Goal: Task Accomplishment & Management: Use online tool/utility

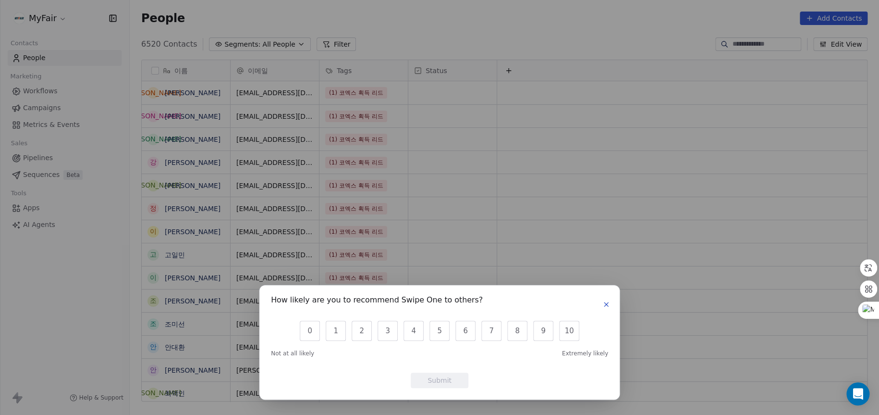
scroll to position [358, 741]
click at [609, 302] on icon "button" at bounding box center [607, 304] width 8 height 8
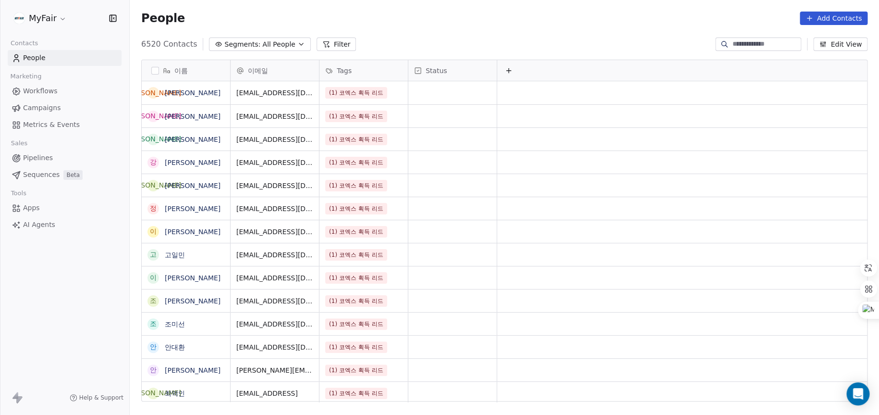
click at [45, 93] on span "Workflows" at bounding box center [40, 91] width 35 height 10
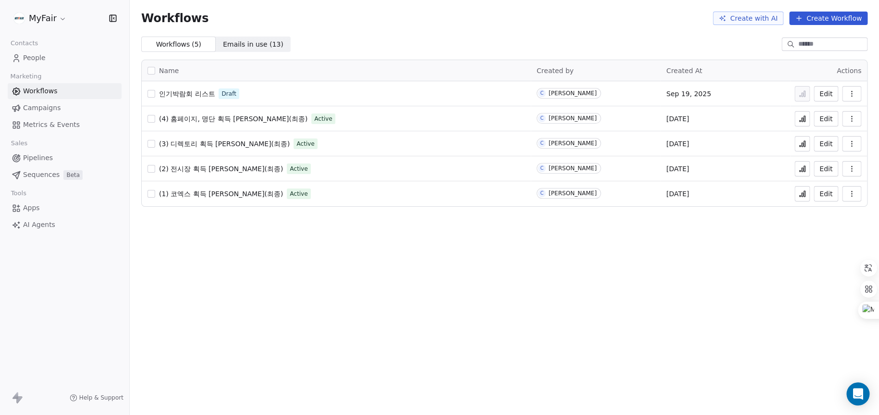
click at [204, 90] on span "인기박람회 리스트" at bounding box center [187, 94] width 56 height 8
click at [833, 22] on button "Create Workflow" at bounding box center [828, 18] width 78 height 13
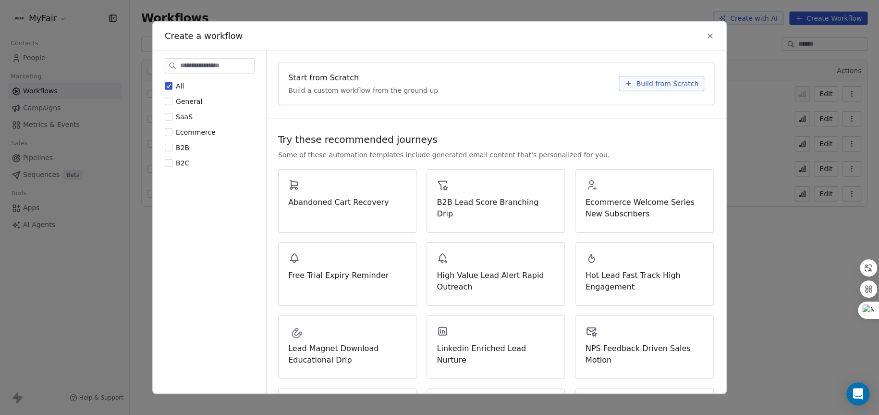
click at [166, 148] on button "B2B" at bounding box center [169, 147] width 8 height 10
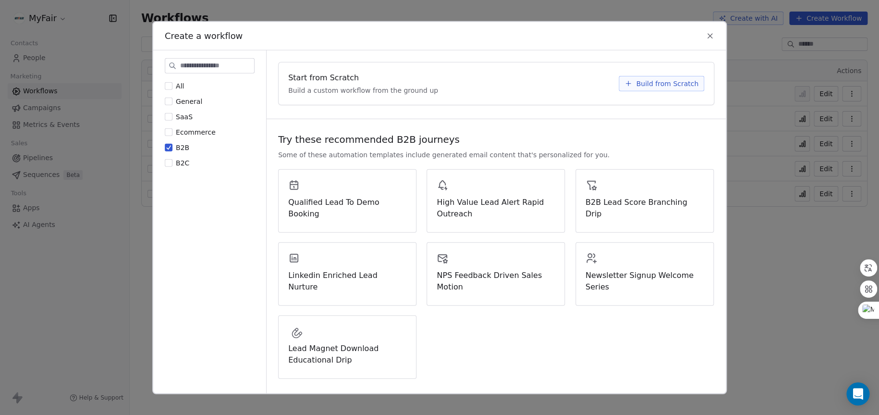
click at [187, 88] on div "All General SaaS Ecommerce B2B B2C" at bounding box center [210, 124] width 90 height 86
click at [173, 85] on label "All" at bounding box center [174, 86] width 19 height 10
click at [173, 85] on button "All" at bounding box center [169, 86] width 8 height 10
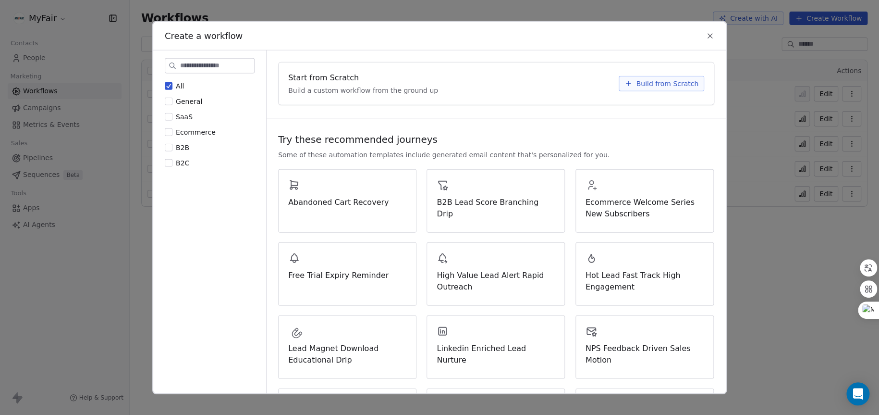
click at [690, 86] on span "Build from Scratch" at bounding box center [667, 83] width 62 height 10
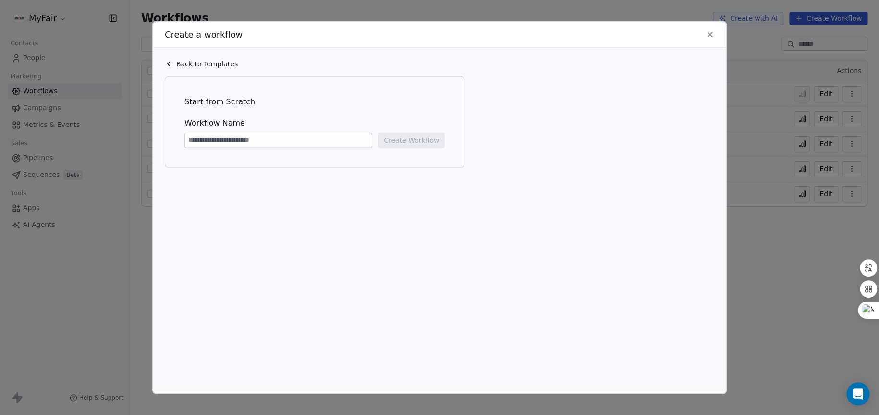
click at [709, 38] on icon at bounding box center [710, 34] width 9 height 9
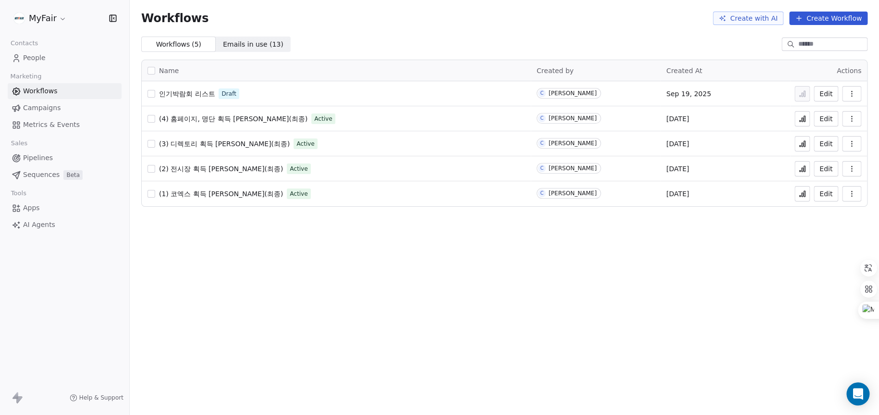
click at [234, 41] on span "Emails in use ( 13 )" at bounding box center [253, 44] width 61 height 10
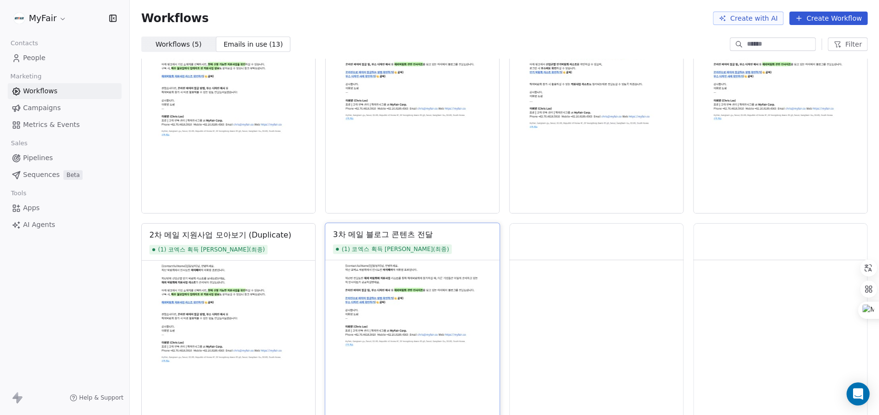
scroll to position [384, 0]
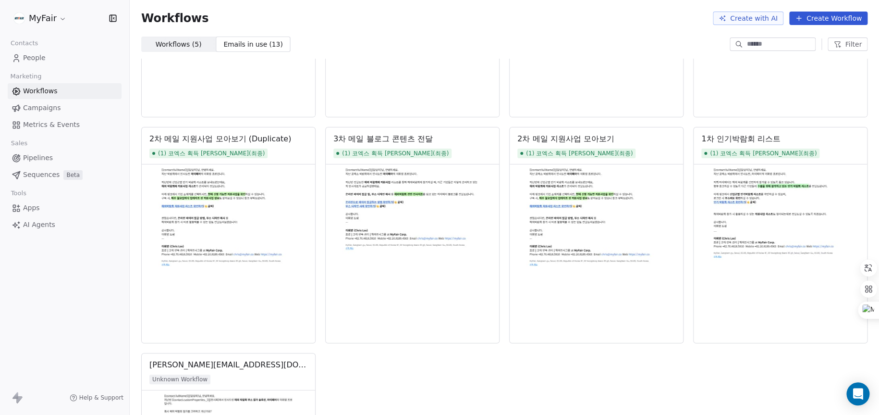
click at [53, 108] on span "Campaigns" at bounding box center [41, 108] width 37 height 10
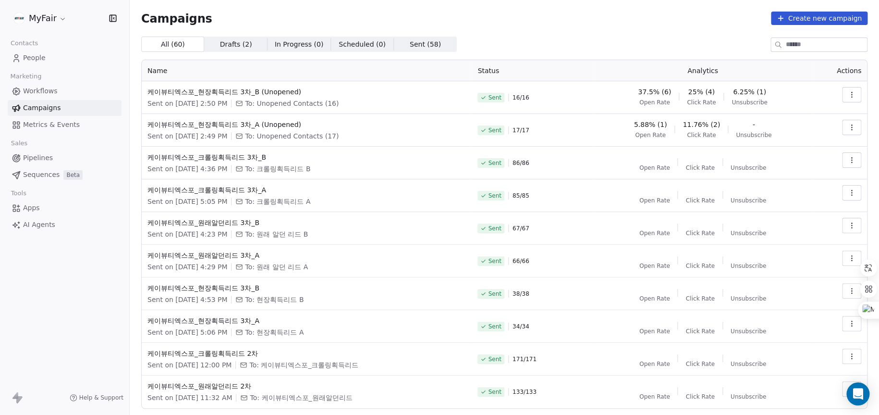
click at [89, 99] on link "Workflows" at bounding box center [65, 91] width 114 height 16
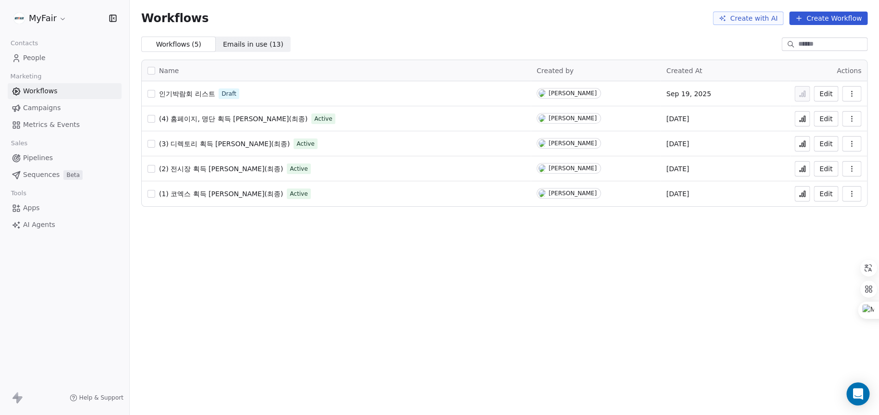
click at [843, 14] on button "Create Workflow" at bounding box center [828, 18] width 78 height 13
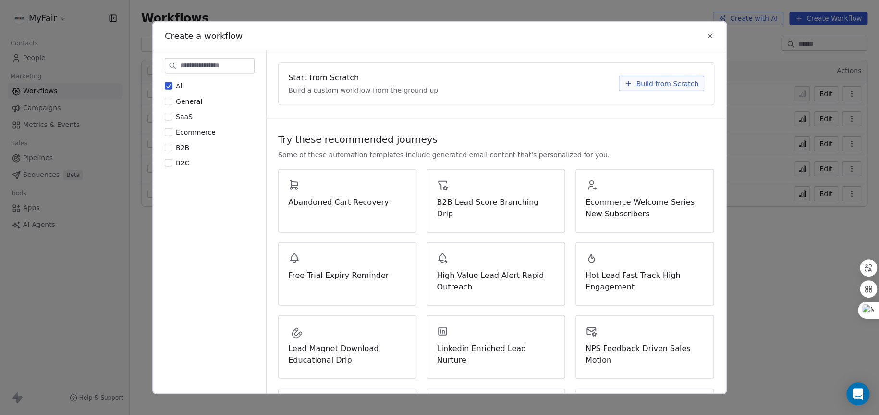
click at [766, 294] on div "Create a workflow All General SaaS Ecommerce B2B B2C Start from Scratch Build a…" at bounding box center [439, 207] width 879 height 415
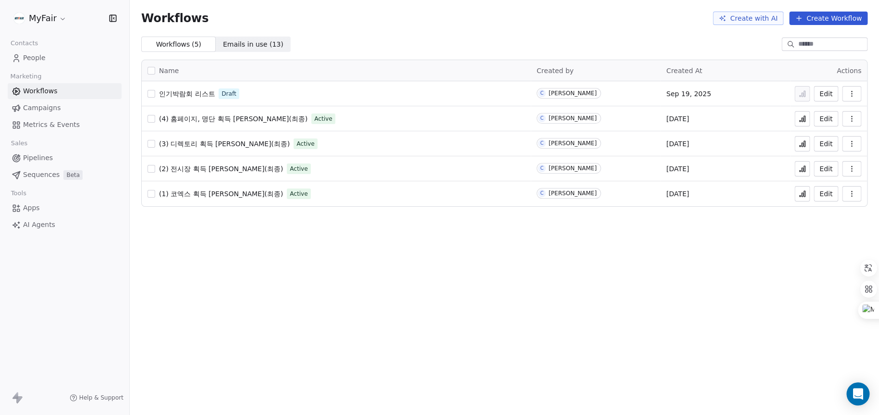
click at [237, 122] on span "(4) 홈페이지, 명단 획득 리드 콜드메일(최종)" at bounding box center [233, 119] width 148 height 8
click at [835, 21] on button "Create Workflow" at bounding box center [828, 18] width 78 height 13
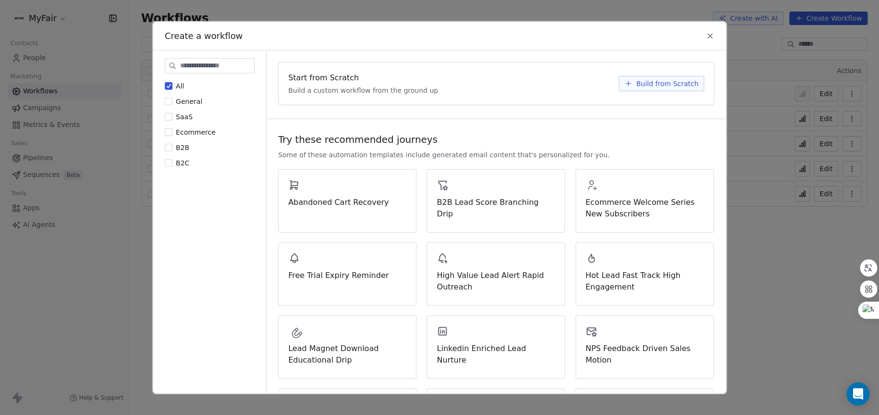
click at [677, 84] on span "Build from Scratch" at bounding box center [667, 83] width 62 height 10
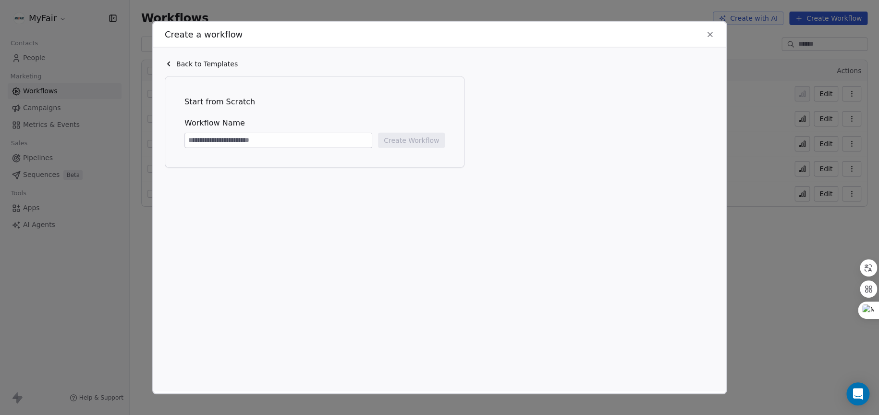
type input "*"
type input "****"
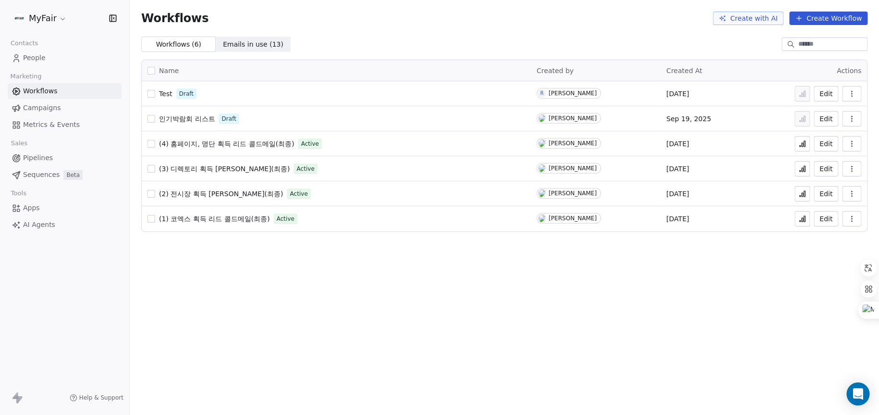
click at [166, 95] on span "Test" at bounding box center [165, 94] width 13 height 8
click at [810, 326] on div "Workflows Create with AI Create Workflow Workflows ( 6 ) Workflows ( 6 ) Emails…" at bounding box center [505, 207] width 750 height 415
click at [51, 62] on link "People" at bounding box center [65, 58] width 114 height 16
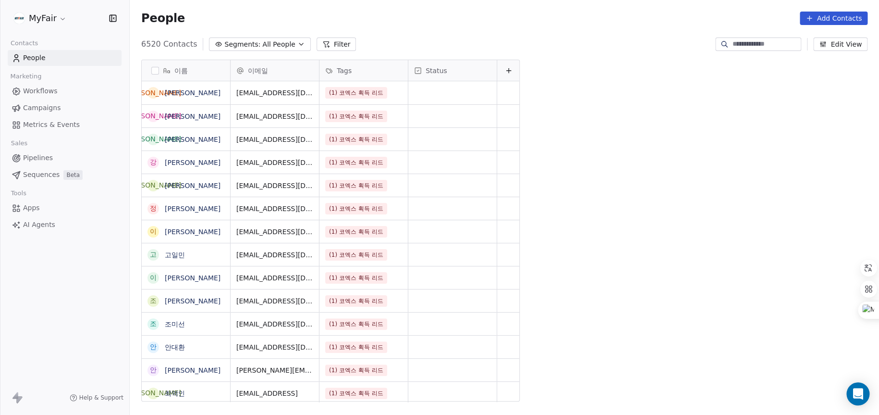
scroll to position [358, 741]
click at [833, 10] on div "People Add Contacts" at bounding box center [505, 18] width 750 height 37
click at [829, 18] on button "Add Contacts" at bounding box center [834, 18] width 68 height 13
click at [845, 41] on span "Create new contact" at bounding box center [838, 39] width 66 height 10
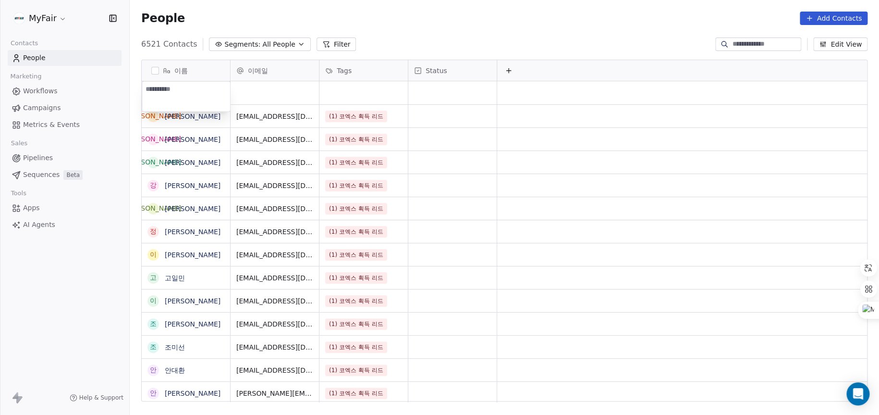
click at [504, 33] on html "MyFair Contacts People Marketing Workflows Campaigns Metrics & Events Sales Pip…" at bounding box center [439, 207] width 879 height 415
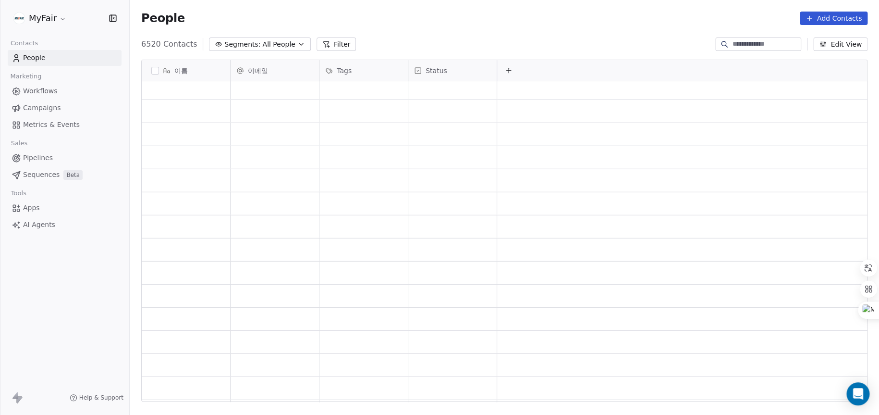
scroll to position [0, 0]
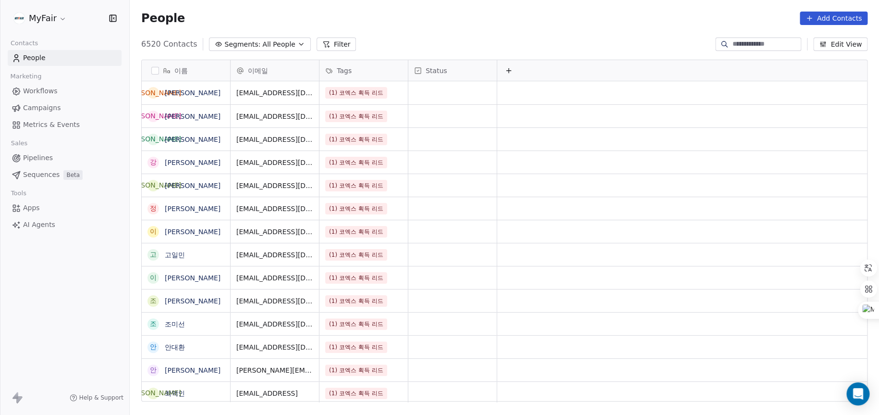
click at [816, 19] on button "Add Contacts" at bounding box center [834, 18] width 68 height 13
click at [826, 40] on span "Create new contact" at bounding box center [838, 39] width 66 height 10
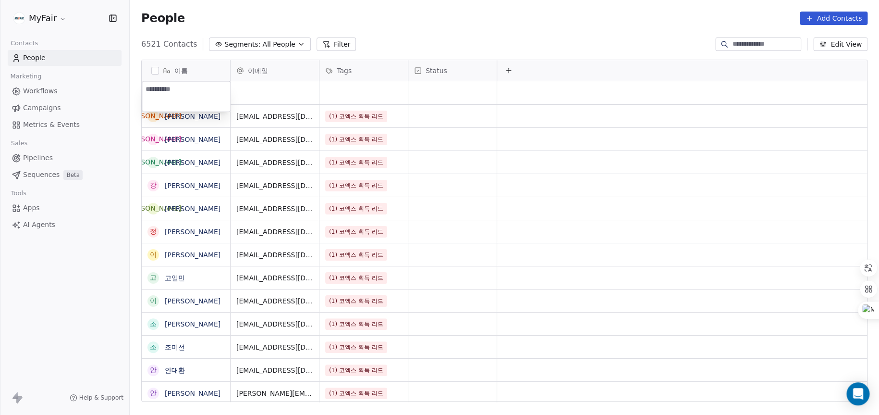
click at [533, 35] on html "MyFair Contacts People Marketing Workflows Campaigns Metrics & Events Sales Pip…" at bounding box center [439, 207] width 879 height 415
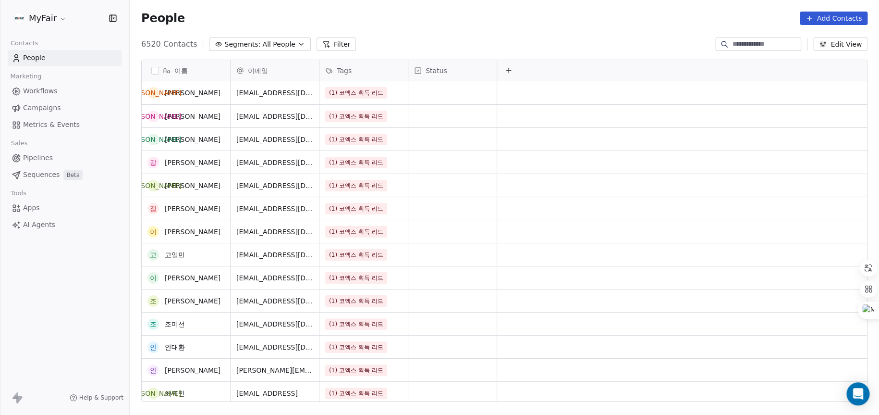
scroll to position [168, 0]
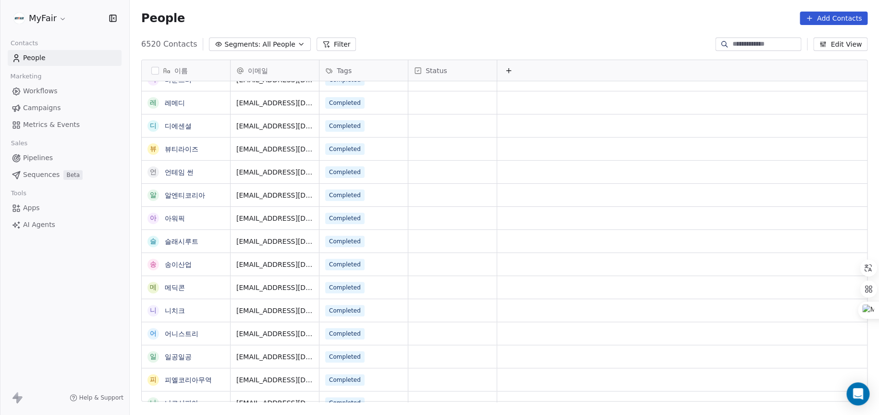
click at [614, 39] on div "6520 Contacts Segments: All People Filter Edit View" at bounding box center [505, 44] width 750 height 15
click at [847, 44] on button "Edit View" at bounding box center [841, 43] width 54 height 13
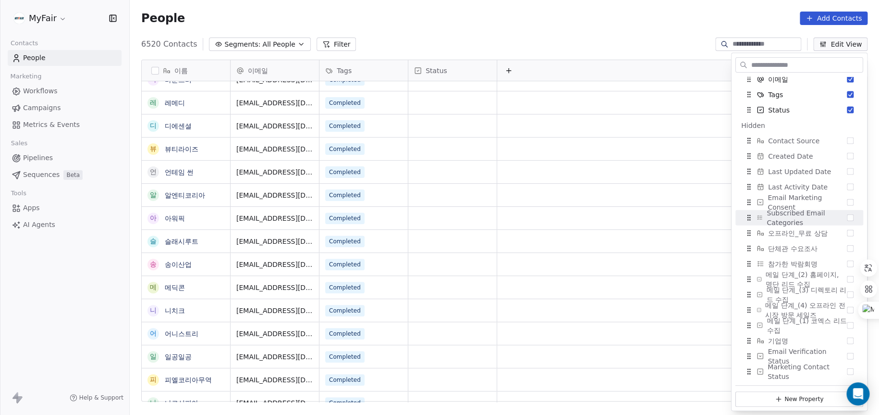
click at [481, 35] on div "People Add Contacts" at bounding box center [505, 18] width 750 height 37
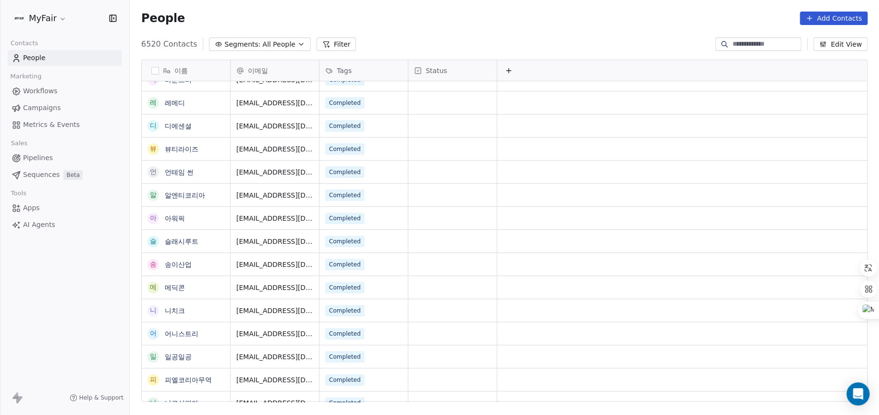
click at [68, 96] on link "Workflows" at bounding box center [65, 91] width 114 height 16
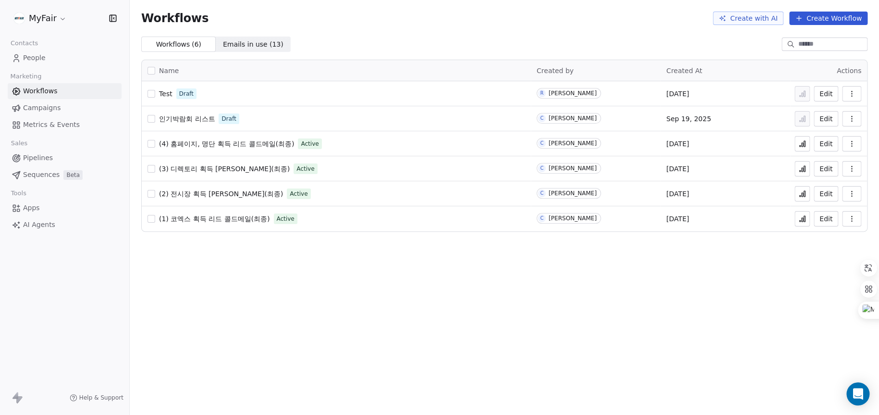
click at [399, 321] on div "Workflows Create with AI Create Workflow Workflows ( 6 ) Workflows ( 6 ) Emails…" at bounding box center [505, 207] width 750 height 415
click at [165, 96] on span "Test" at bounding box center [165, 94] width 13 height 8
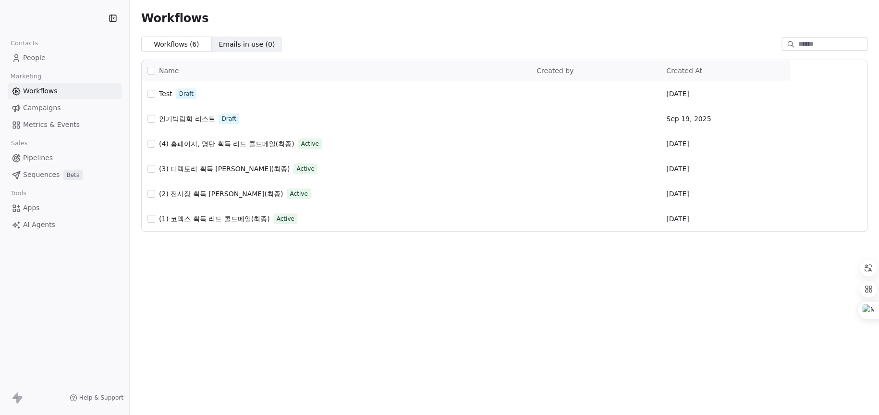
click at [43, 58] on span "People" at bounding box center [34, 58] width 23 height 10
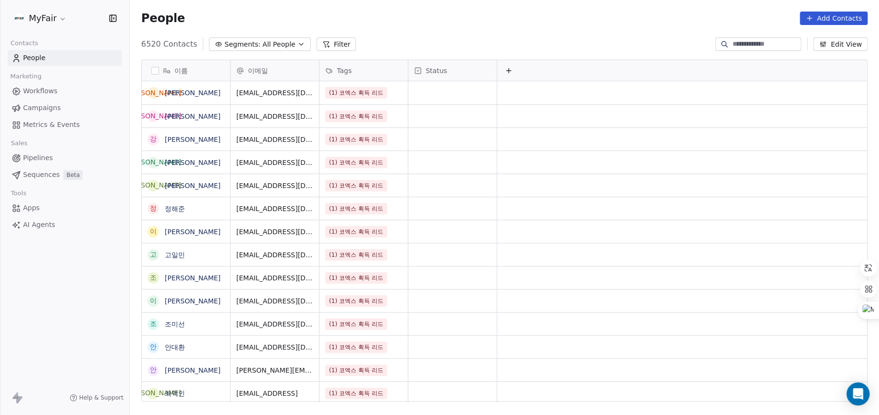
scroll to position [358, 741]
click at [819, 14] on button "Add Contacts" at bounding box center [834, 18] width 68 height 13
click at [816, 39] on span "Create new contact" at bounding box center [838, 39] width 66 height 10
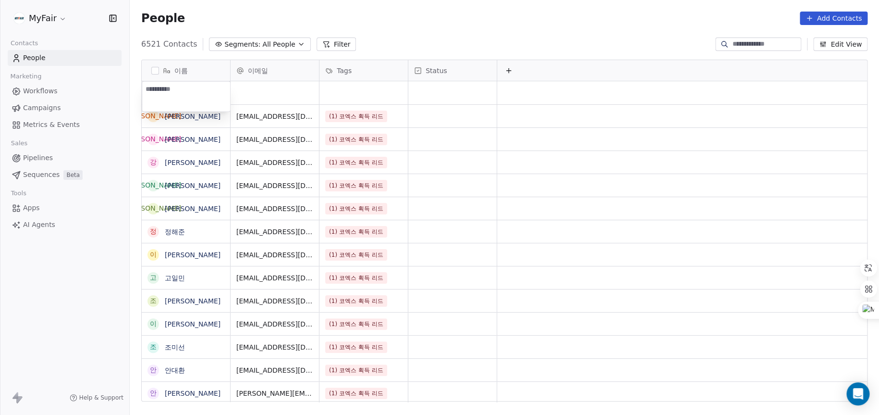
click at [557, 40] on html "MyFair Contacts People Marketing Workflows Campaigns Metrics & Events Sales Pip…" at bounding box center [439, 207] width 879 height 415
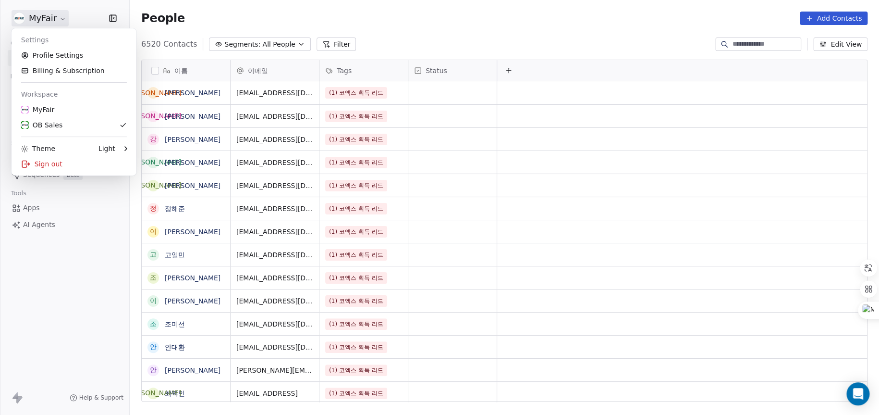
click at [35, 19] on html "MyFair Contacts People Marketing Workflows Campaigns Metrics & Events Sales Pip…" at bounding box center [439, 207] width 879 height 415
click at [75, 113] on div "MyFair" at bounding box center [74, 110] width 106 height 10
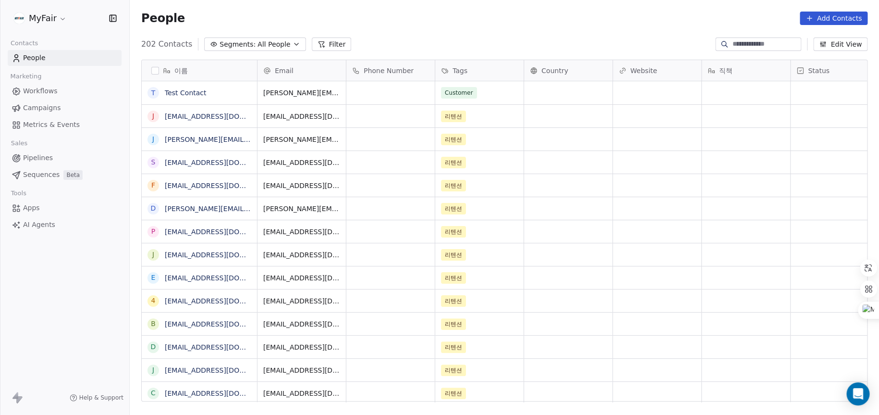
scroll to position [358, 741]
click at [840, 18] on button "Add Contacts" at bounding box center [834, 18] width 68 height 13
click at [835, 40] on span "Create new contact" at bounding box center [838, 39] width 66 height 10
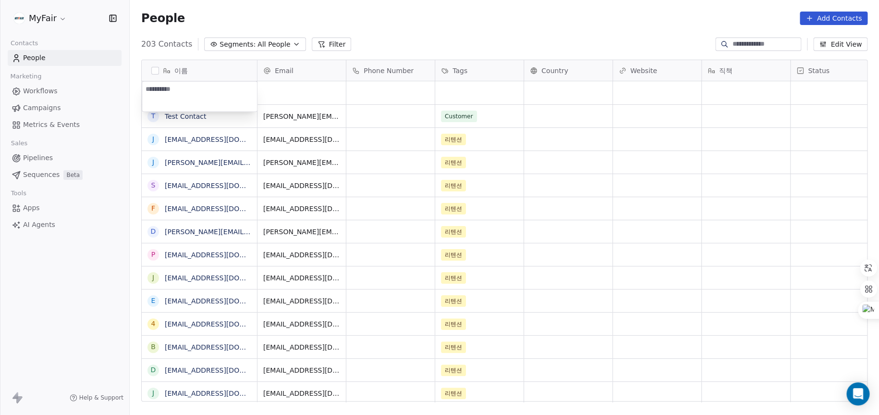
click at [38, 18] on html "MyFair Contacts People Marketing Workflows Campaigns Metrics & Events Sales Pip…" at bounding box center [439, 207] width 879 height 415
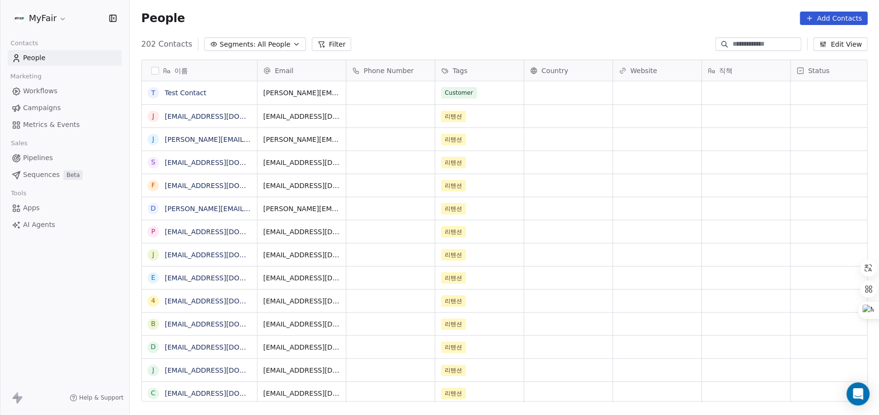
click at [38, 18] on html "MyFair Contacts People Marketing Workflows Campaigns Metrics & Events Sales Pip…" at bounding box center [439, 207] width 879 height 415
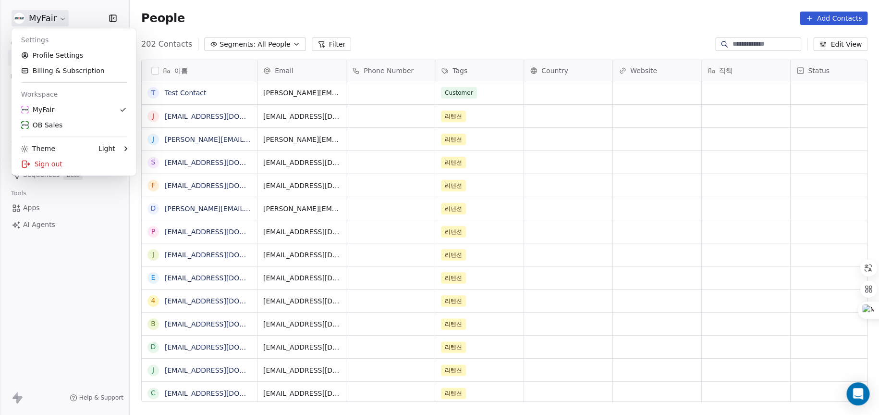
click at [60, 307] on html "MyFair Contacts People Marketing Workflows Campaigns Metrics & Events Sales Pip…" at bounding box center [439, 207] width 879 height 415
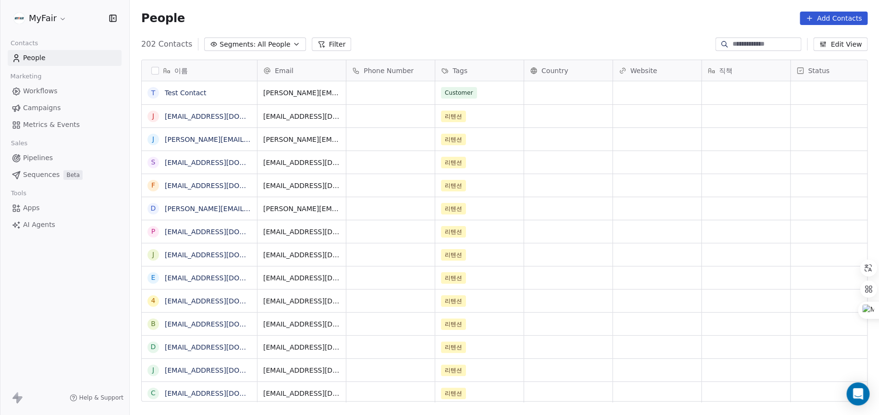
click at [582, 37] on div "202 Contacts Segments: All People Filter Edit View" at bounding box center [505, 44] width 750 height 15
click at [64, 315] on div "MyFair Contacts People Marketing Workflows Campaigns Metrics & Events Sales Pip…" at bounding box center [64, 207] width 129 height 415
click at [67, 89] on link "Workflows" at bounding box center [65, 91] width 114 height 16
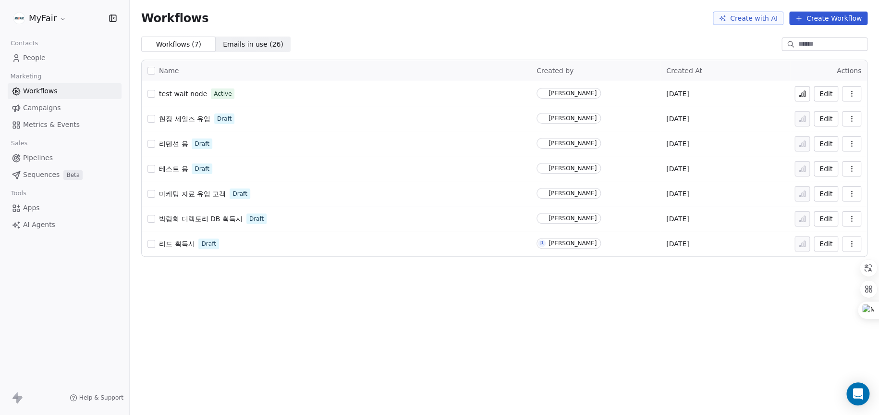
click at [845, 21] on button "Create Workflow" at bounding box center [828, 18] width 78 height 13
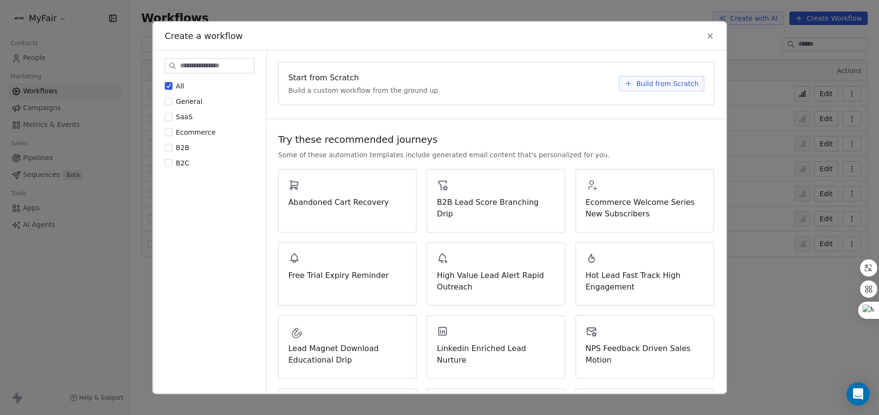
click at [792, 68] on div "Create a workflow All General SaaS Ecommerce B2B B2C Start from Scratch Build a…" at bounding box center [439, 207] width 879 height 415
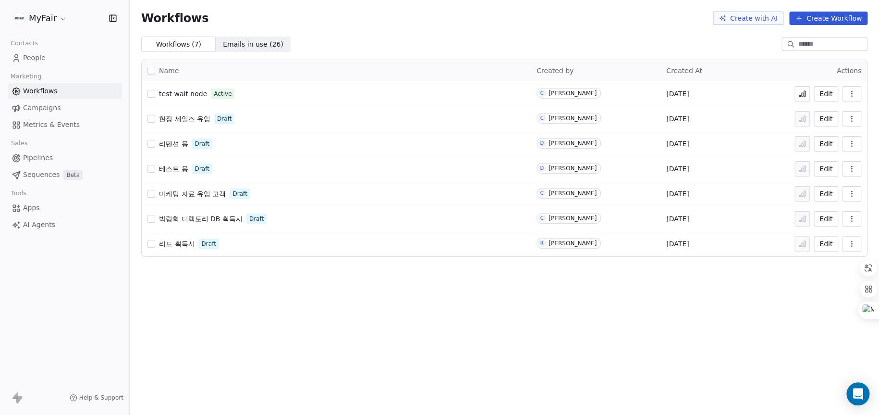
click at [817, 12] on button "Create Workflow" at bounding box center [828, 18] width 78 height 13
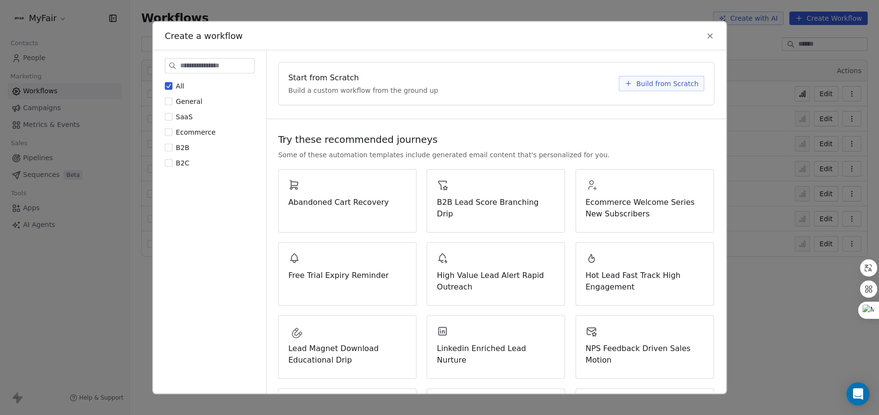
click at [673, 84] on span "Build from Scratch" at bounding box center [667, 83] width 62 height 10
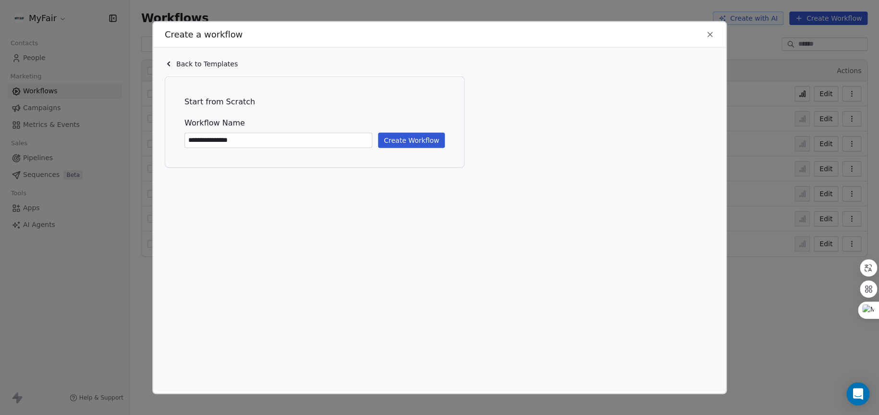
type input "**********"
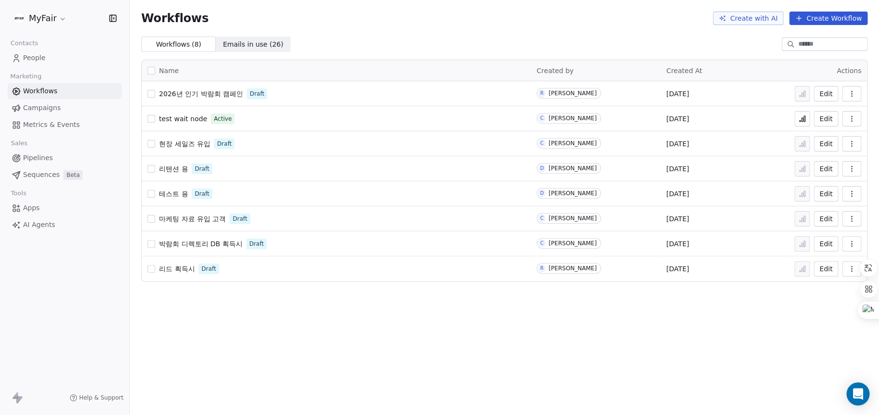
click at [850, 93] on icon "button" at bounding box center [852, 94] width 8 height 8
click at [183, 96] on span "2026년 인기 박람회 캠페인" at bounding box center [201, 94] width 84 height 8
click at [174, 140] on span "현장 세일즈 유입" at bounding box center [184, 144] width 51 height 8
click at [172, 121] on span "test wait node" at bounding box center [183, 119] width 48 height 8
